Goal: Use online tool/utility

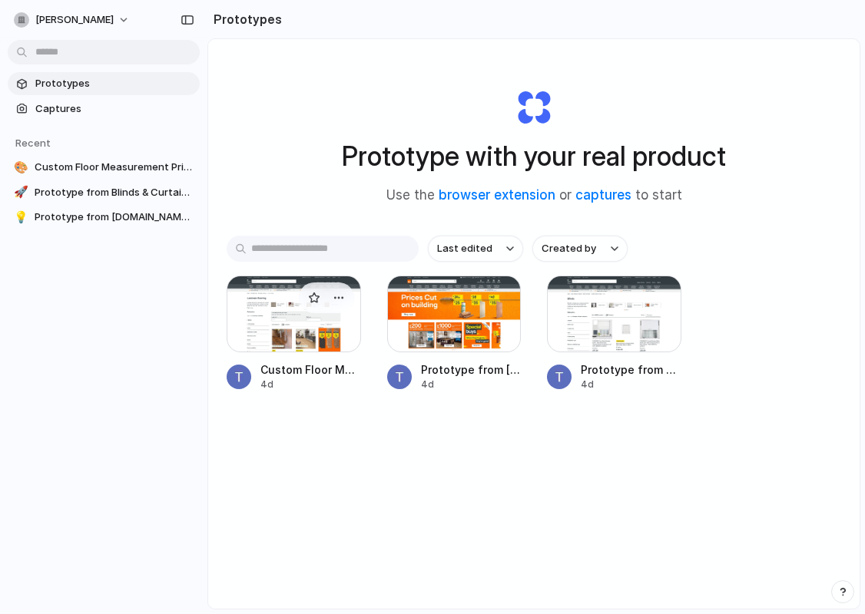
click at [296, 329] on div at bounding box center [294, 314] width 134 height 77
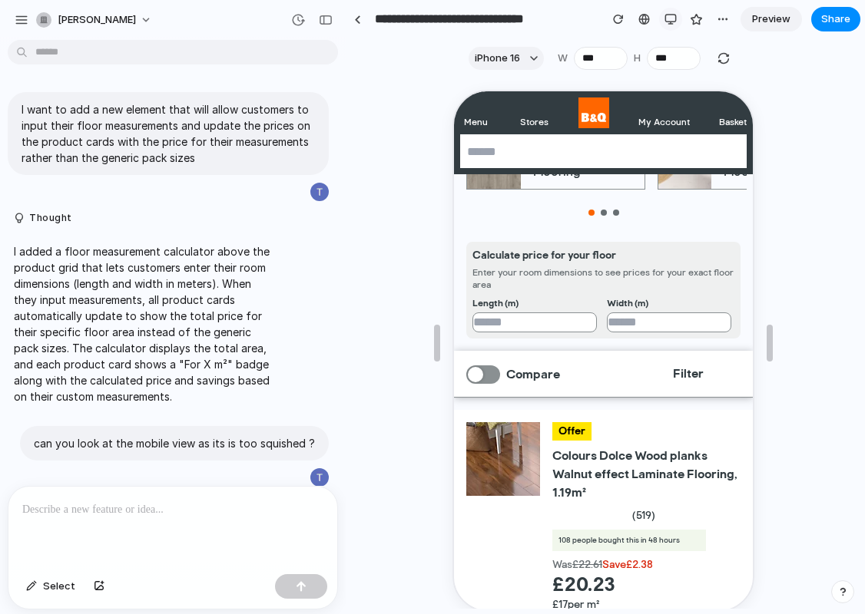
click at [670, 21] on div "button" at bounding box center [670, 19] width 12 height 12
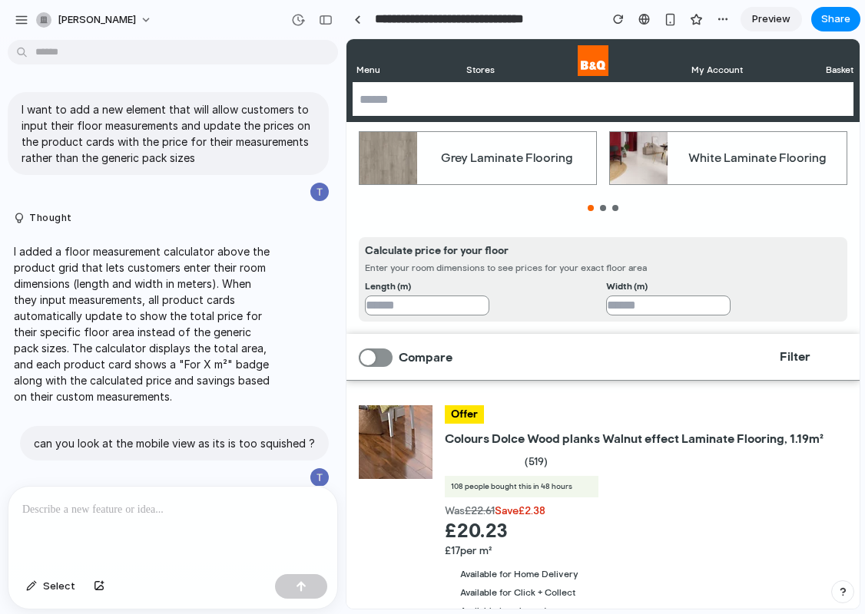
scroll to position [278, 0]
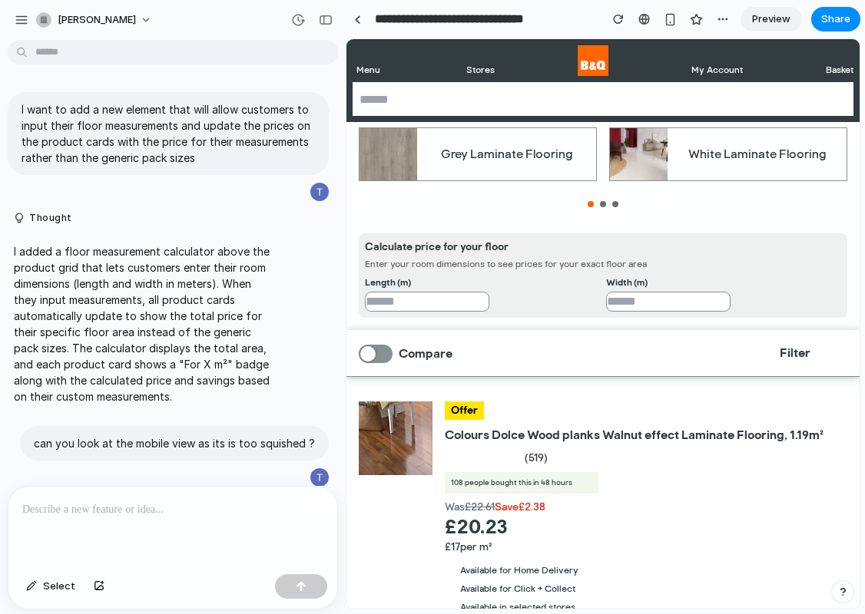
click at [469, 308] on input "number" at bounding box center [427, 302] width 124 height 20
type input "*"
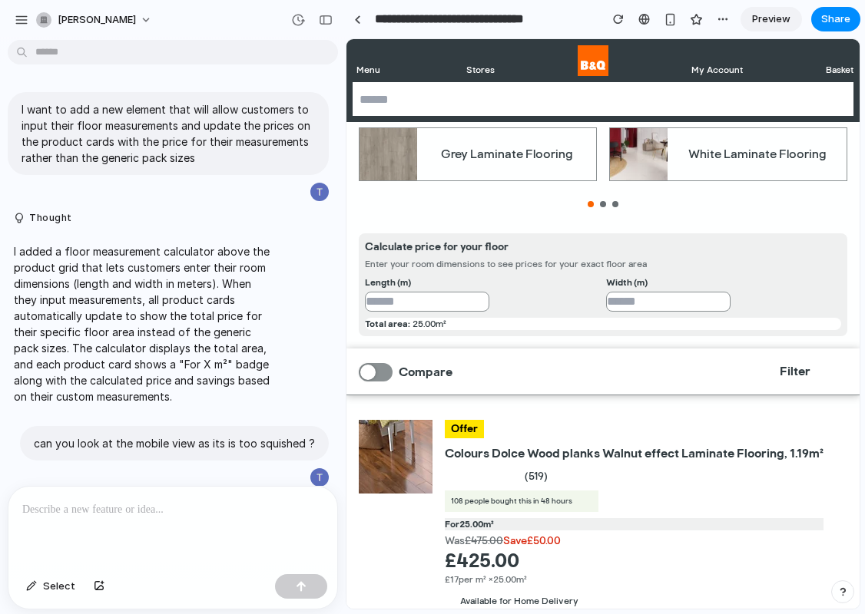
type input "*"
click at [723, 382] on div "Compare" at bounding box center [557, 372] width 396 height 19
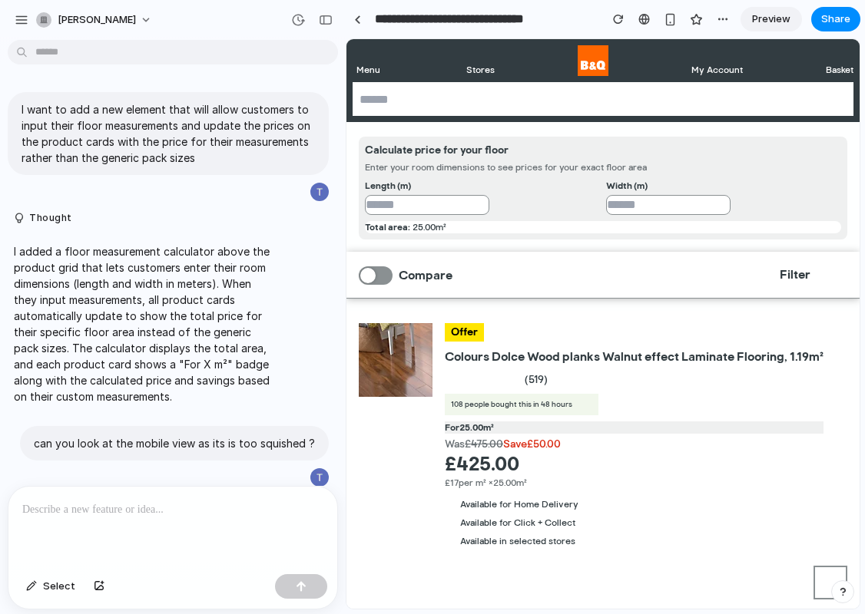
scroll to position [394, 0]
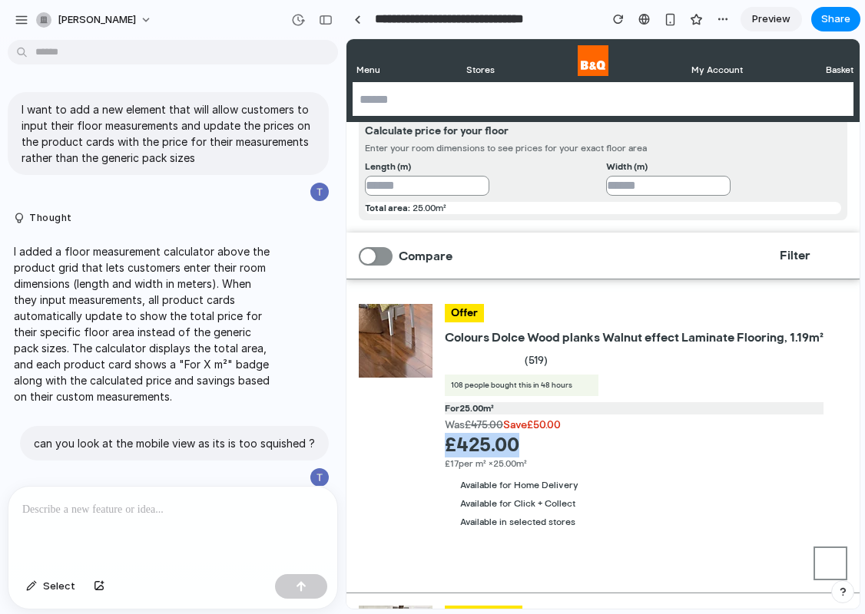
drag, startPoint x: 446, startPoint y: 459, endPoint x: 553, endPoint y: 459, distance: 106.8
click at [553, 458] on span "£425.00" at bounding box center [634, 445] width 379 height 25
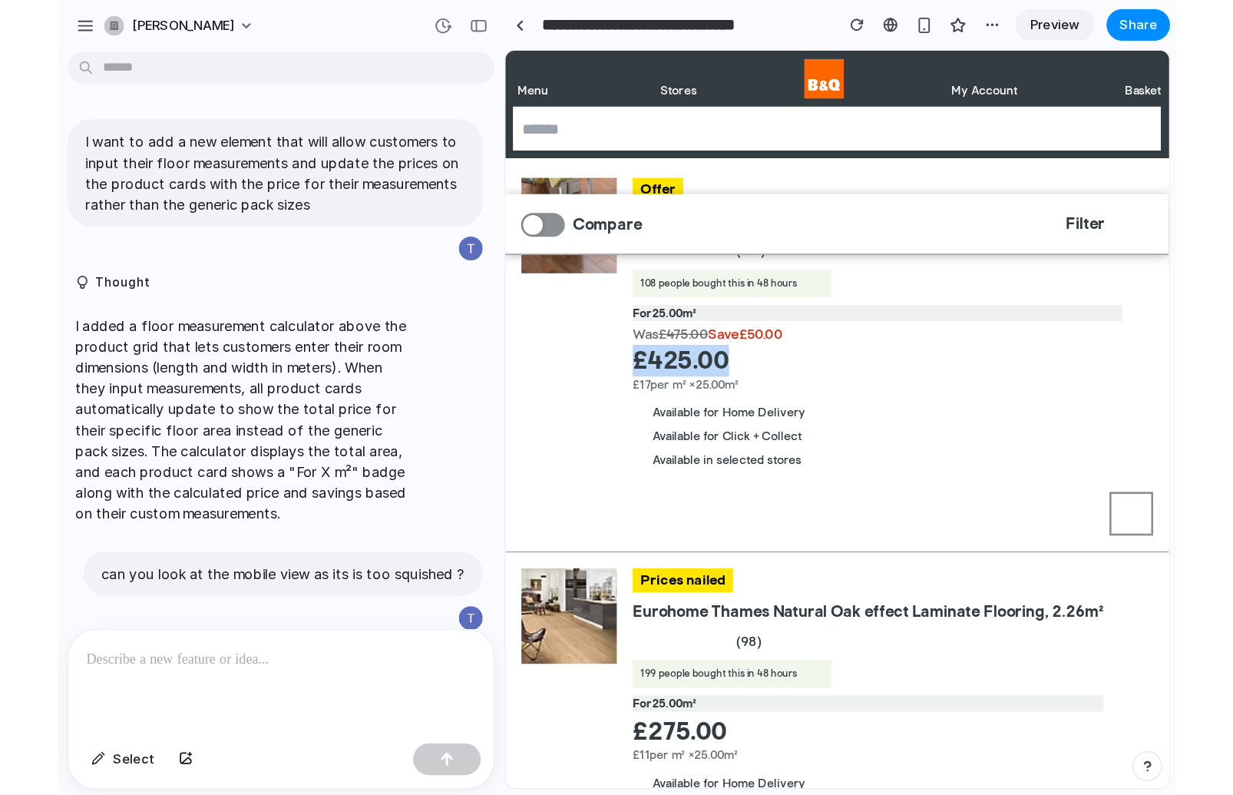
scroll to position [641, 0]
